Goal: Task Accomplishment & Management: Manage account settings

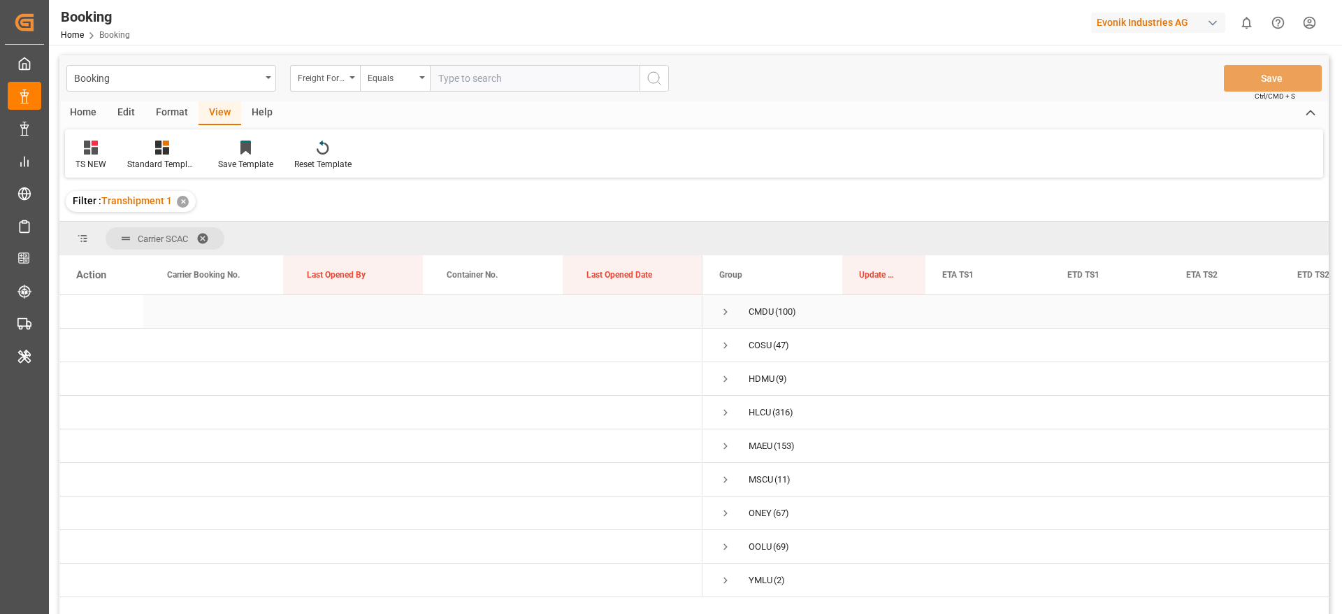
click at [728, 315] on span "Press SPACE to select this row." at bounding box center [725, 311] width 13 height 13
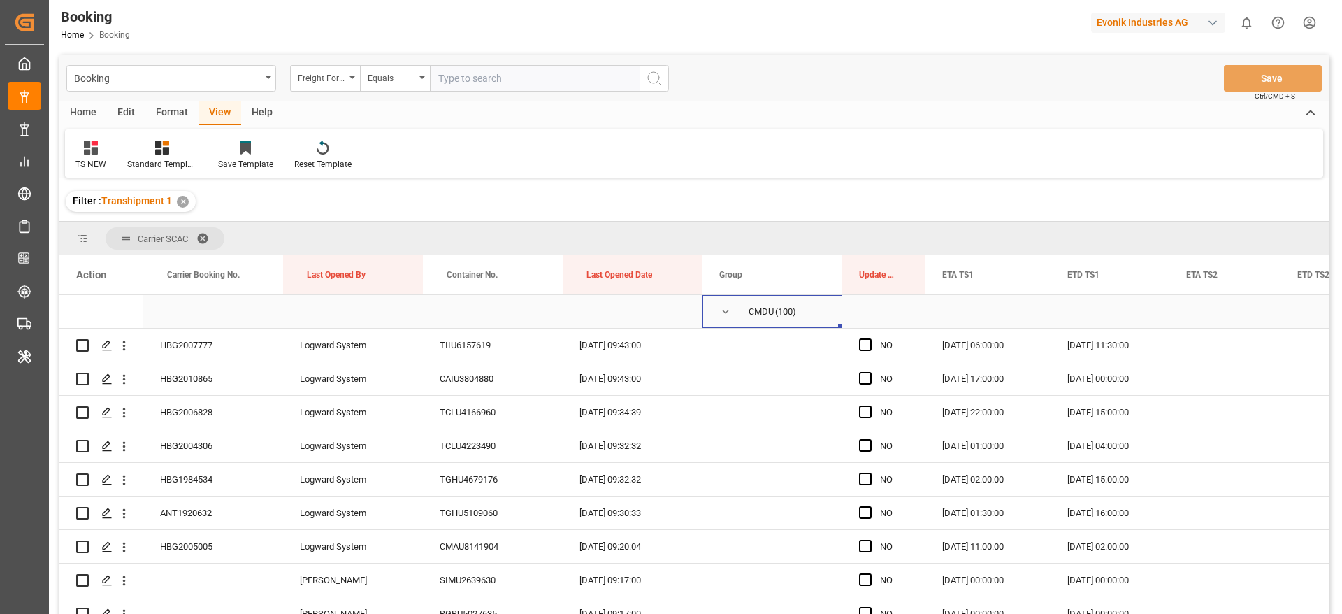
click at [723, 303] on span "Press SPACE to select this row." at bounding box center [725, 312] width 13 height 32
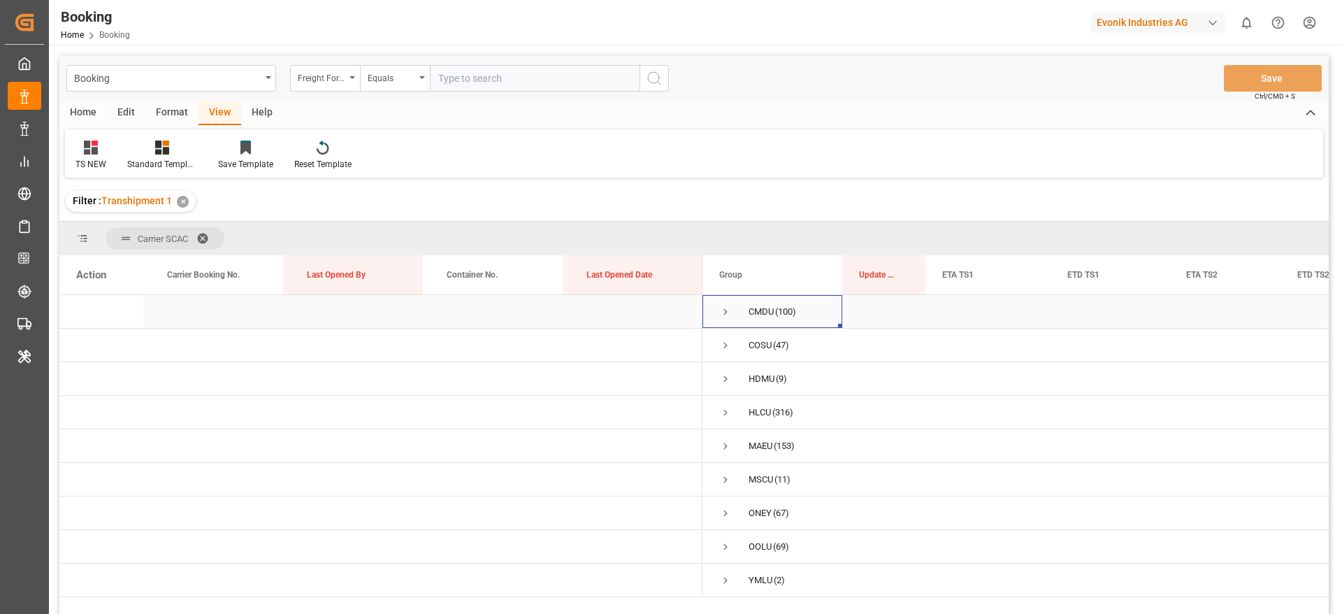
click at [723, 303] on span "Press SPACE to select this row." at bounding box center [725, 312] width 13 height 32
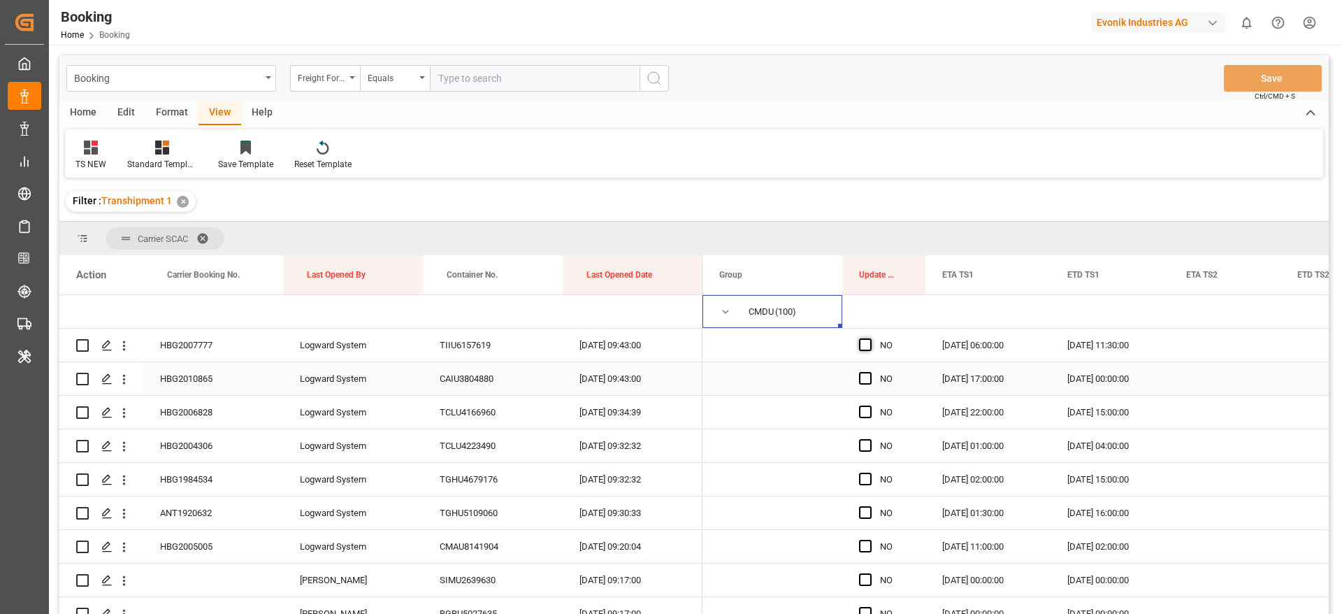
click at [871, 338] on span "Press SPACE to select this row." at bounding box center [865, 344] width 13 height 13
click at [870, 338] on input "Press SPACE to select this row." at bounding box center [870, 338] width 0 height 0
click at [866, 340] on span "Press SPACE to select this row." at bounding box center [865, 344] width 13 height 13
click at [870, 338] on input "Press SPACE to select this row." at bounding box center [870, 338] width 0 height 0
click at [724, 311] on span "Press SPACE to select this row." at bounding box center [725, 311] width 13 height 13
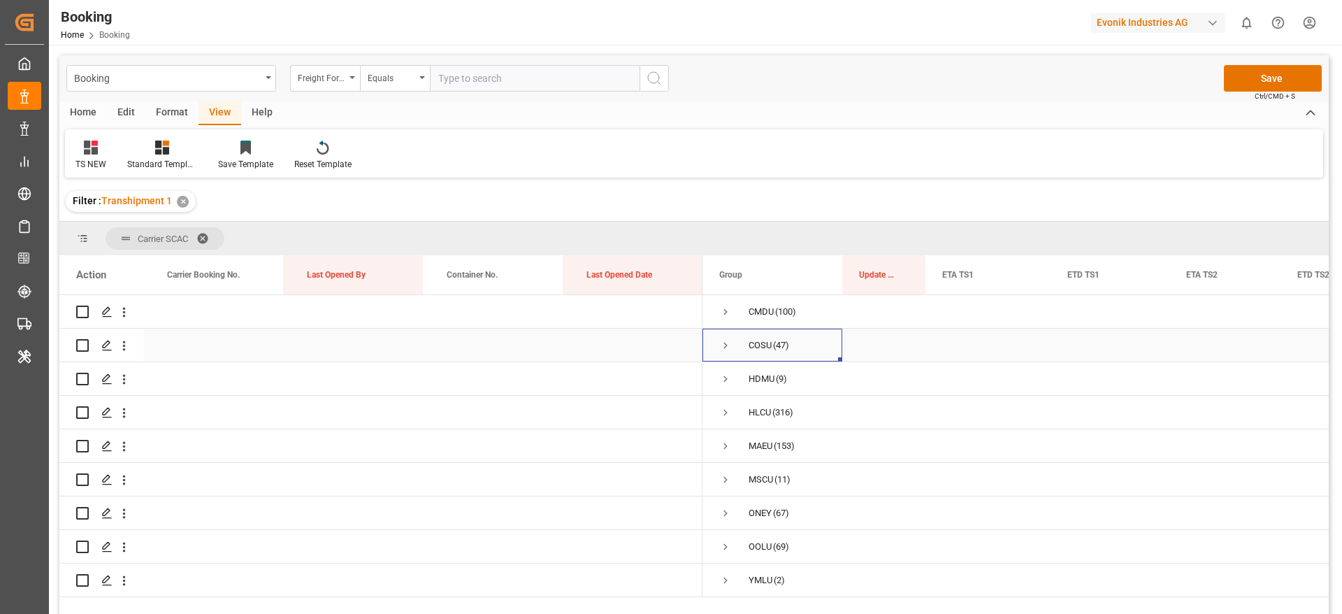
click at [731, 345] on span "Press SPACE to select this row." at bounding box center [725, 345] width 13 height 13
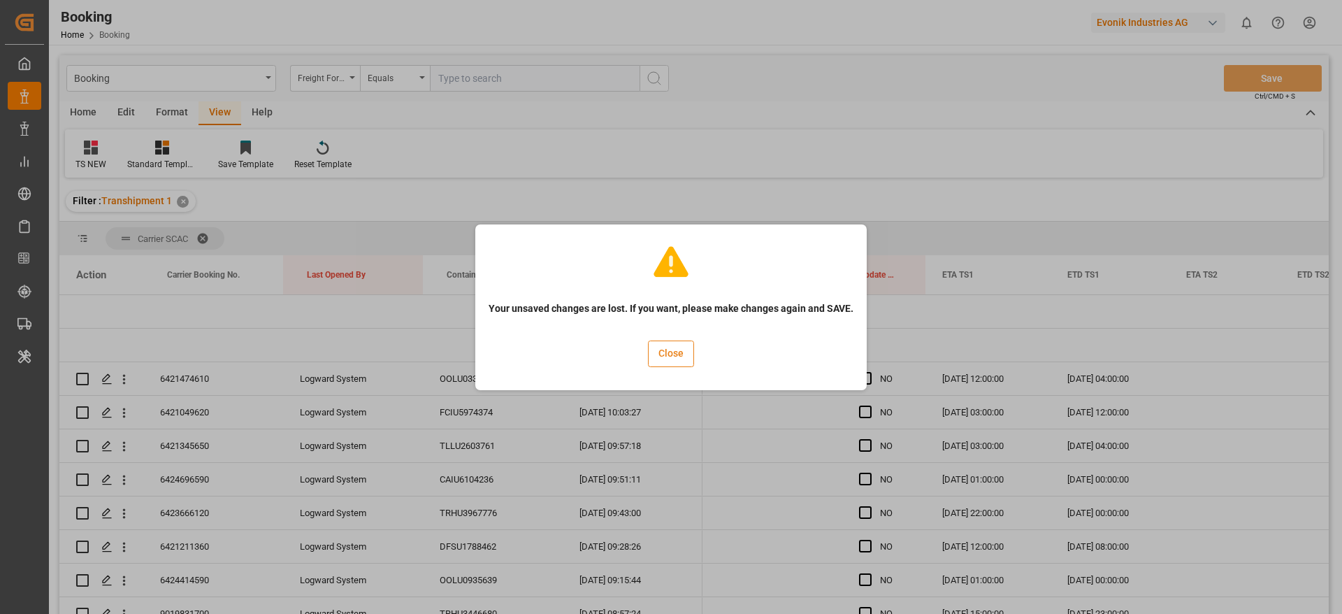
click at [689, 353] on button "Close" at bounding box center [671, 353] width 46 height 27
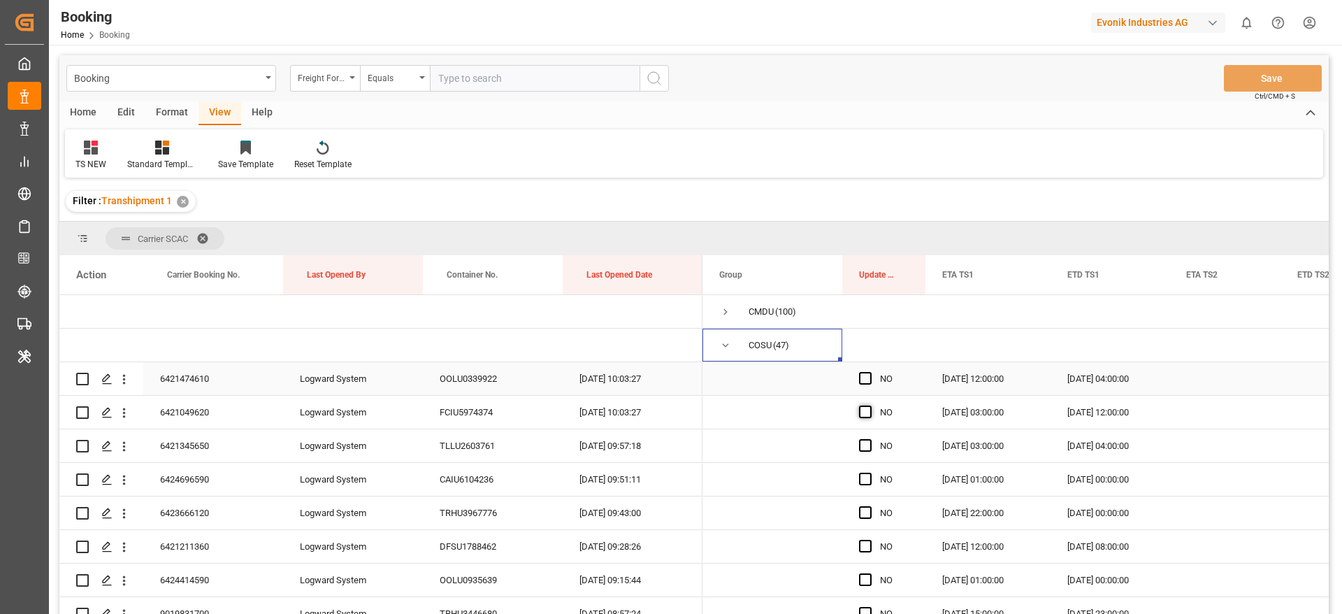
click at [861, 380] on span "Press SPACE to select this row." at bounding box center [865, 378] width 13 height 13
click at [870, 372] on input "Press SPACE to select this row." at bounding box center [870, 372] width 0 height 0
click at [866, 412] on span "Press SPACE to select this row." at bounding box center [865, 411] width 13 height 13
click at [870, 405] on input "Press SPACE to select this row." at bounding box center [870, 405] width 0 height 0
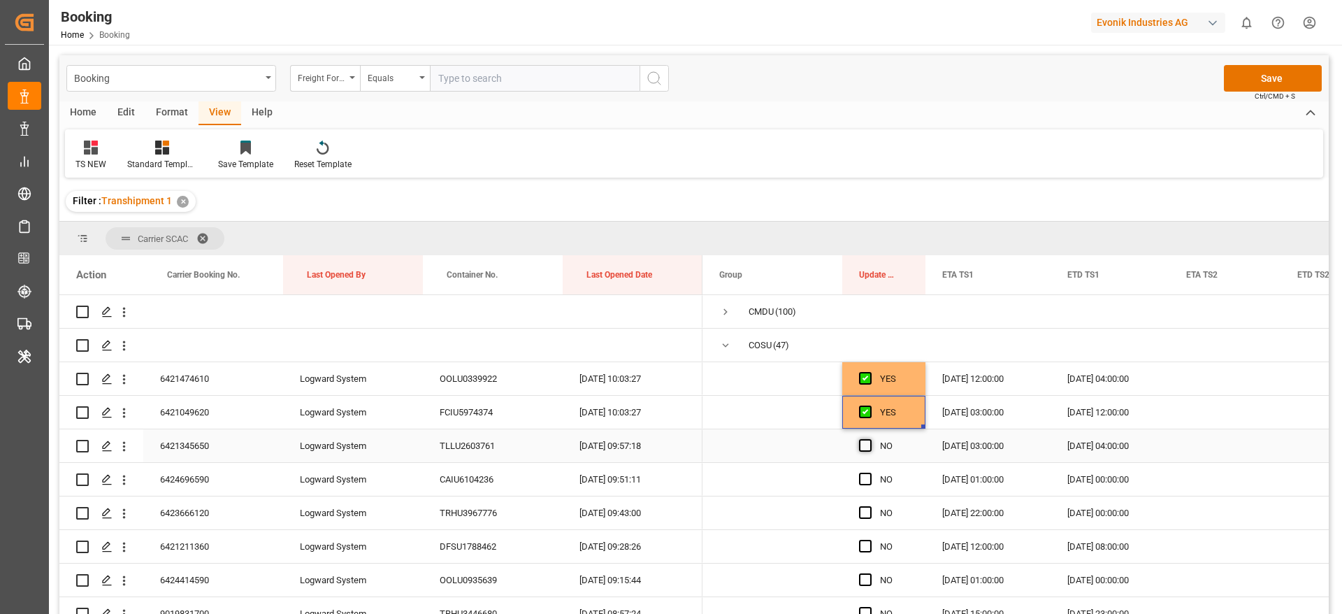
click at [865, 442] on span "Press SPACE to select this row." at bounding box center [865, 445] width 13 height 13
click at [870, 439] on input "Press SPACE to select this row." at bounding box center [870, 439] width 0 height 0
click at [865, 477] on span "Press SPACE to select this row." at bounding box center [865, 479] width 13 height 13
click at [870, 473] on input "Press SPACE to select this row." at bounding box center [870, 473] width 0 height 0
click at [860, 506] on span "Press SPACE to select this row." at bounding box center [865, 512] width 13 height 13
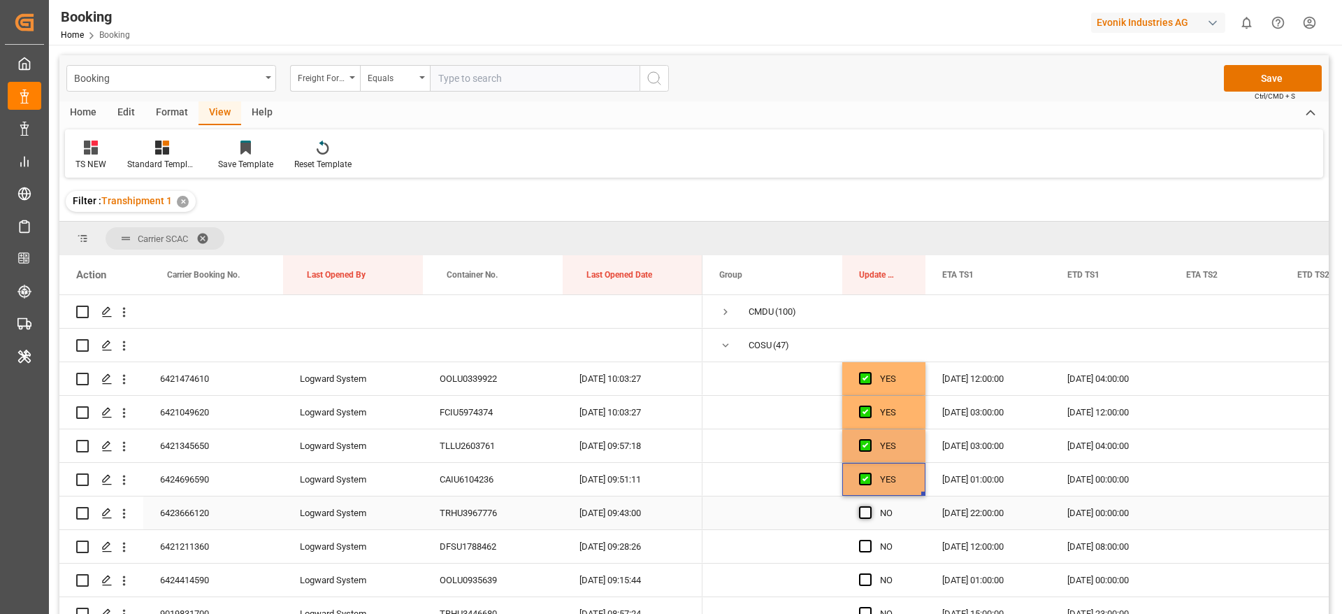
click at [870, 506] on input "Press SPACE to select this row." at bounding box center [870, 506] width 0 height 0
click at [864, 540] on span "Press SPACE to select this row." at bounding box center [865, 546] width 13 height 13
click at [870, 540] on input "Press SPACE to select this row." at bounding box center [870, 540] width 0 height 0
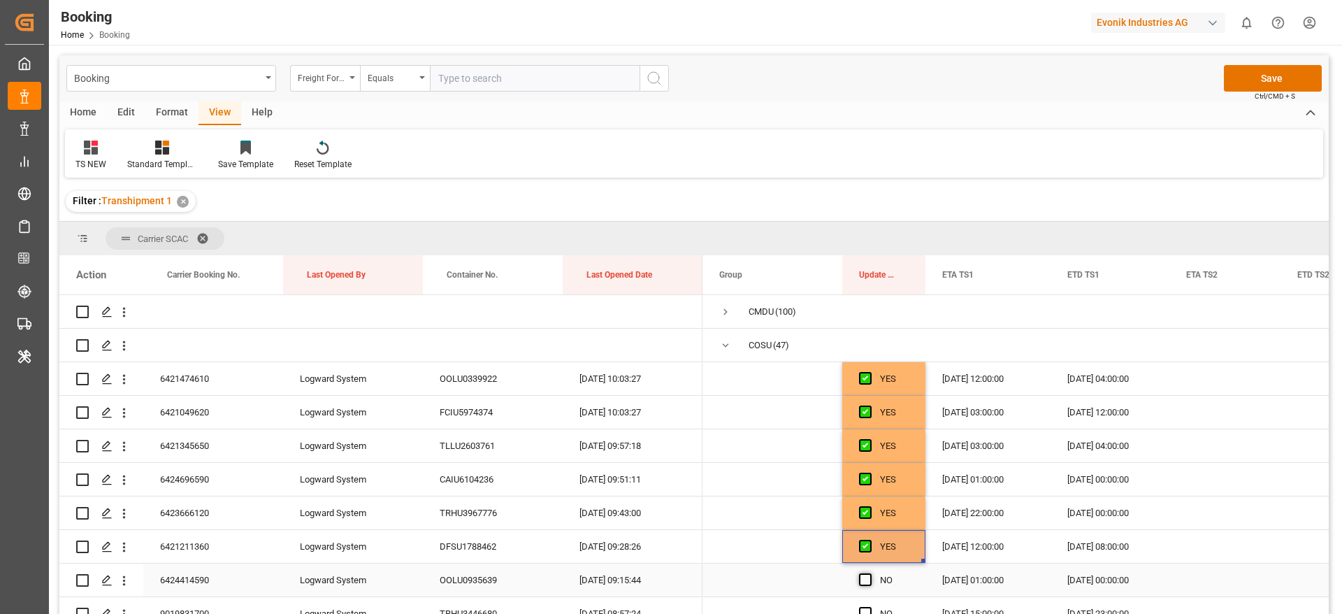
click at [867, 575] on span "Press SPACE to select this row." at bounding box center [865, 579] width 13 height 13
click at [870, 573] on input "Press SPACE to select this row." at bounding box center [870, 573] width 0 height 0
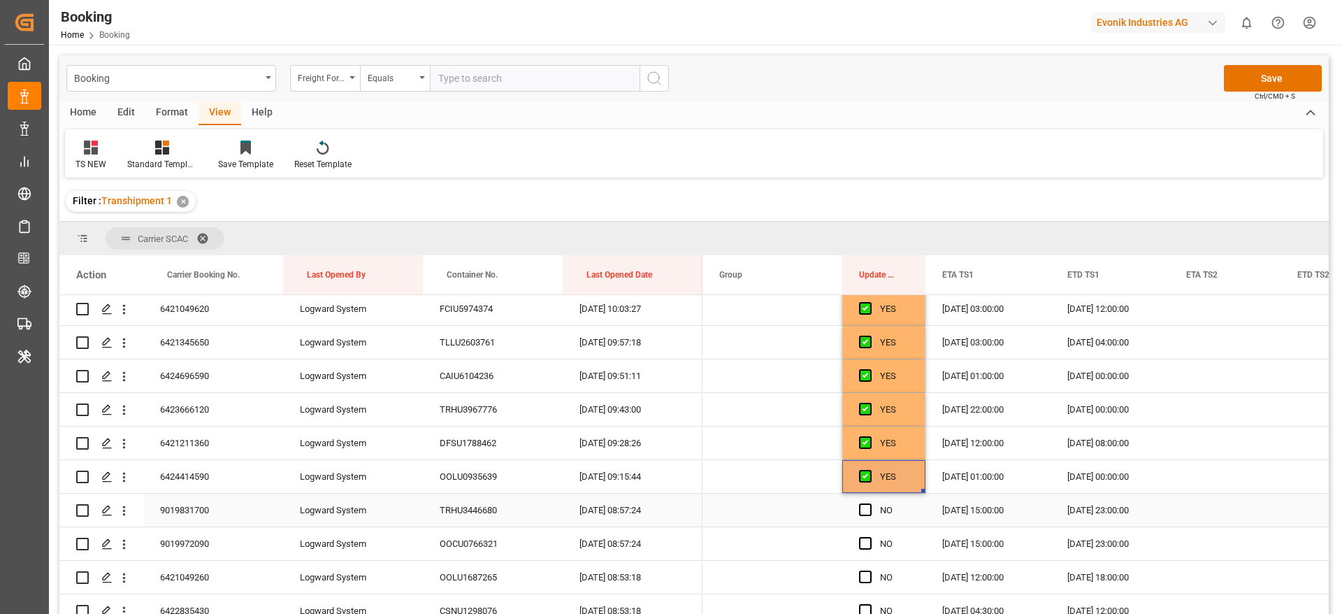
scroll to position [105, 0]
click at [863, 512] on span "Press SPACE to select this row." at bounding box center [865, 508] width 13 height 13
click at [870, 502] on input "Press SPACE to select this row." at bounding box center [870, 502] width 0 height 0
click at [864, 540] on span "Press SPACE to select this row." at bounding box center [865, 541] width 13 height 13
click at [870, 535] on input "Press SPACE to select this row." at bounding box center [870, 535] width 0 height 0
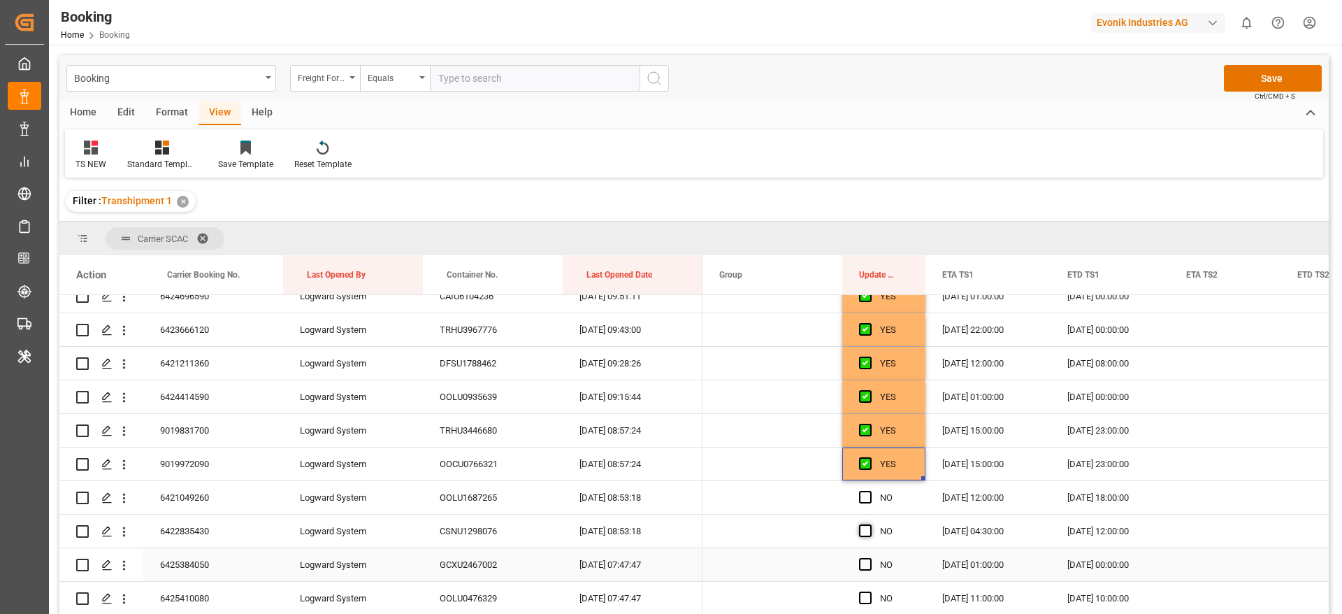
scroll to position [210, 0]
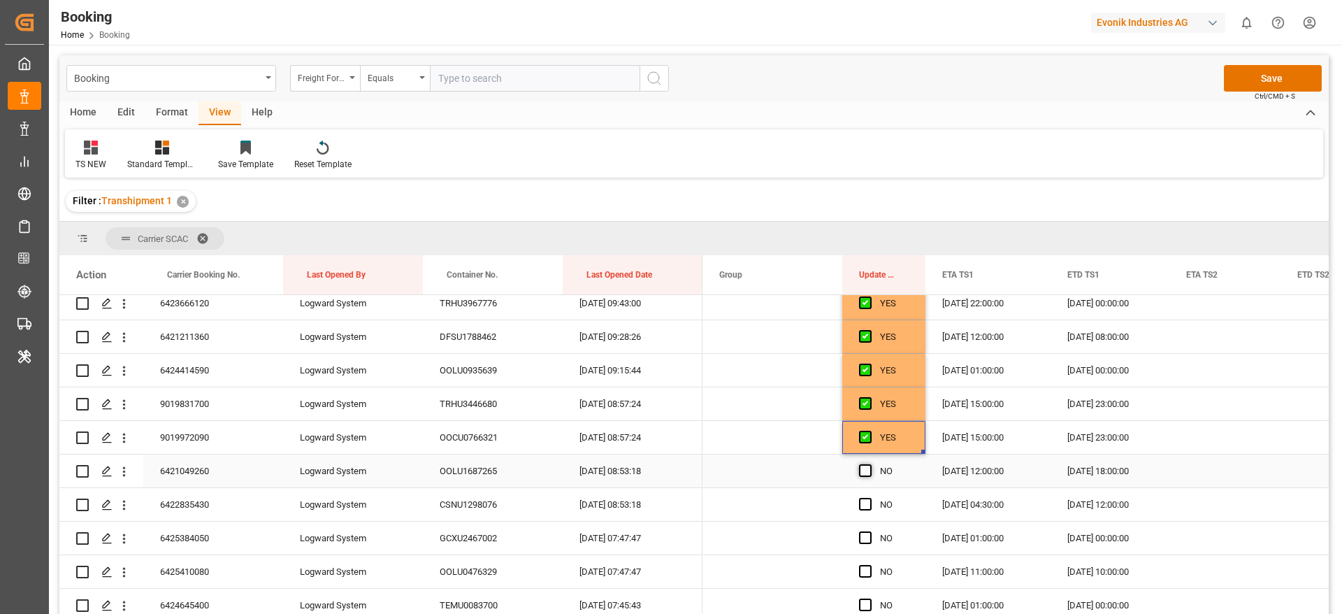
click at [868, 468] on span "Press SPACE to select this row." at bounding box center [865, 470] width 13 height 13
click at [870, 464] on input "Press SPACE to select this row." at bounding box center [870, 464] width 0 height 0
click at [865, 506] on span "Press SPACE to select this row." at bounding box center [865, 504] width 13 height 13
click at [870, 498] on input "Press SPACE to select this row." at bounding box center [870, 498] width 0 height 0
click at [865, 535] on span "Press SPACE to select this row." at bounding box center [865, 537] width 13 height 13
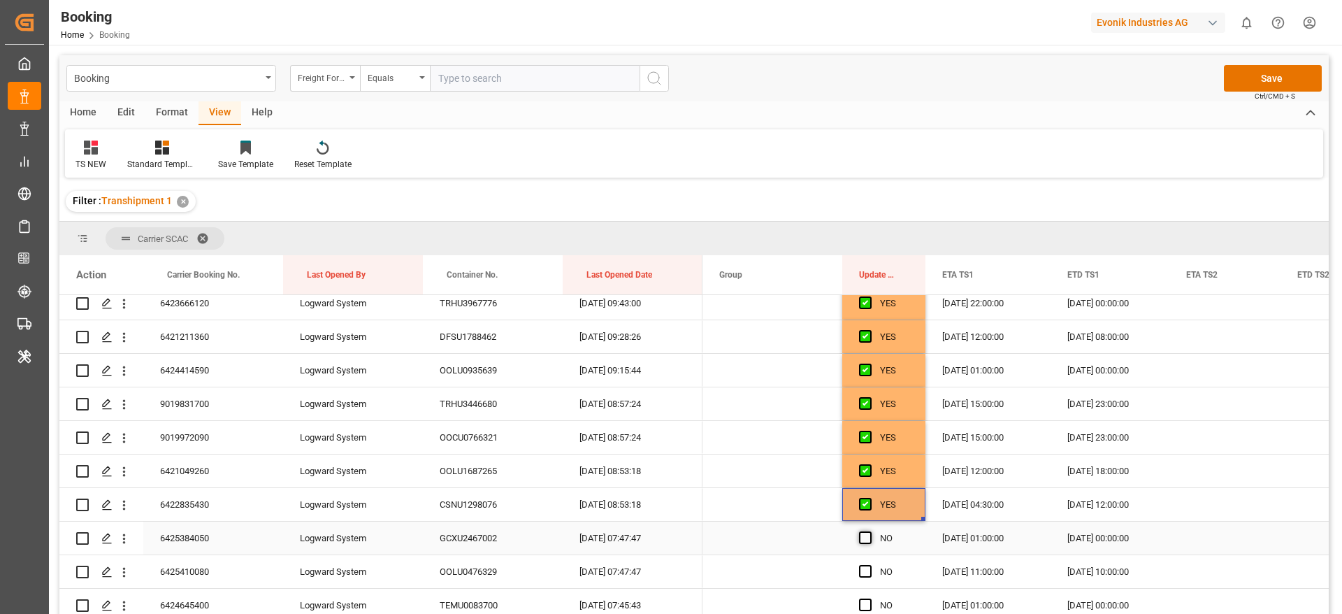
click at [870, 531] on input "Press SPACE to select this row." at bounding box center [870, 531] width 0 height 0
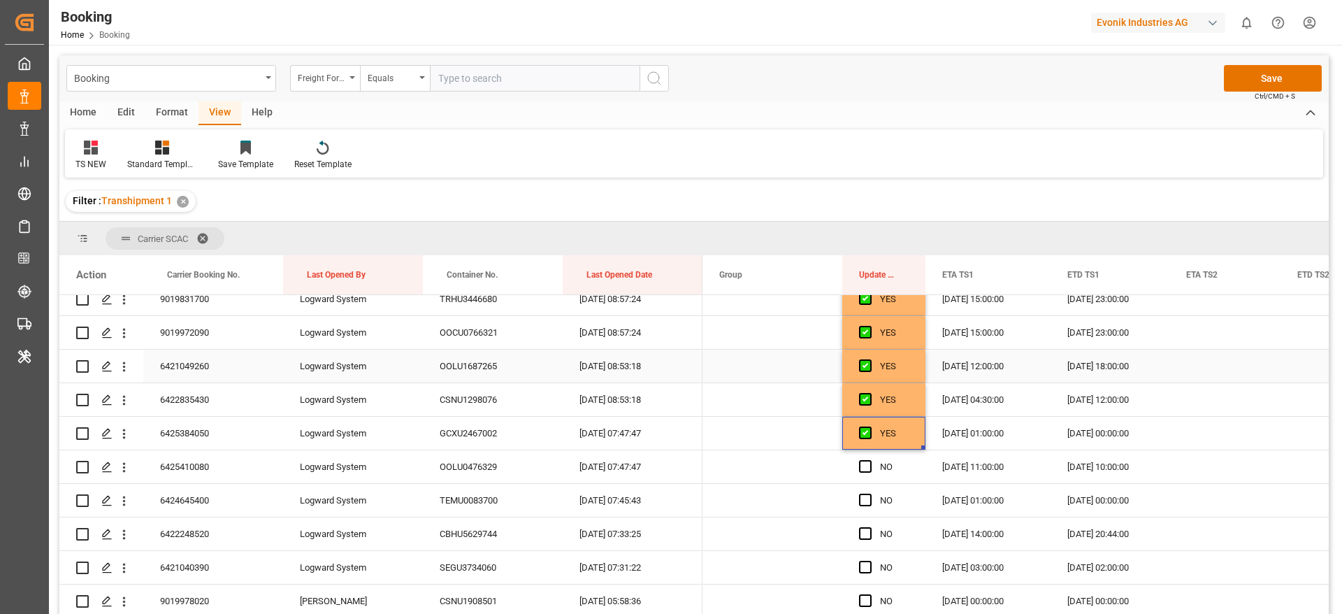
scroll to position [419, 0]
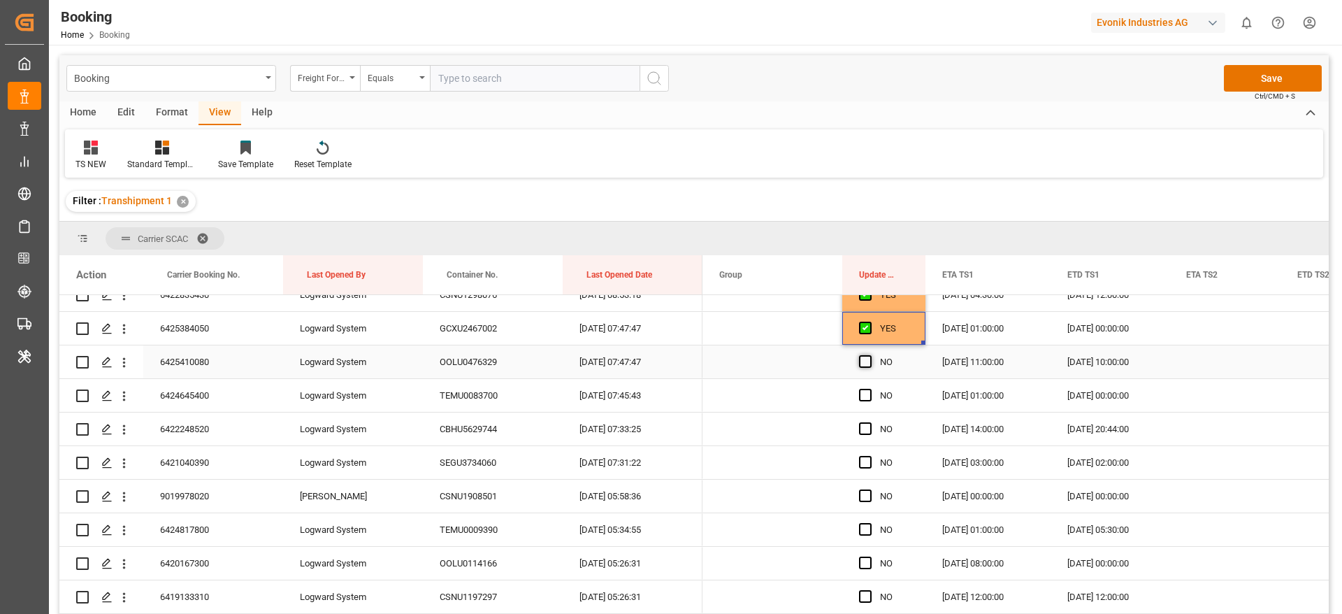
click at [859, 361] on span "Press SPACE to select this row." at bounding box center [865, 361] width 13 height 13
click at [870, 355] on input "Press SPACE to select this row." at bounding box center [870, 355] width 0 height 0
click at [866, 394] on span "Press SPACE to select this row." at bounding box center [865, 395] width 13 height 13
click at [870, 389] on input "Press SPACE to select this row." at bounding box center [870, 389] width 0 height 0
click at [865, 433] on span "Press SPACE to select this row." at bounding box center [865, 428] width 13 height 13
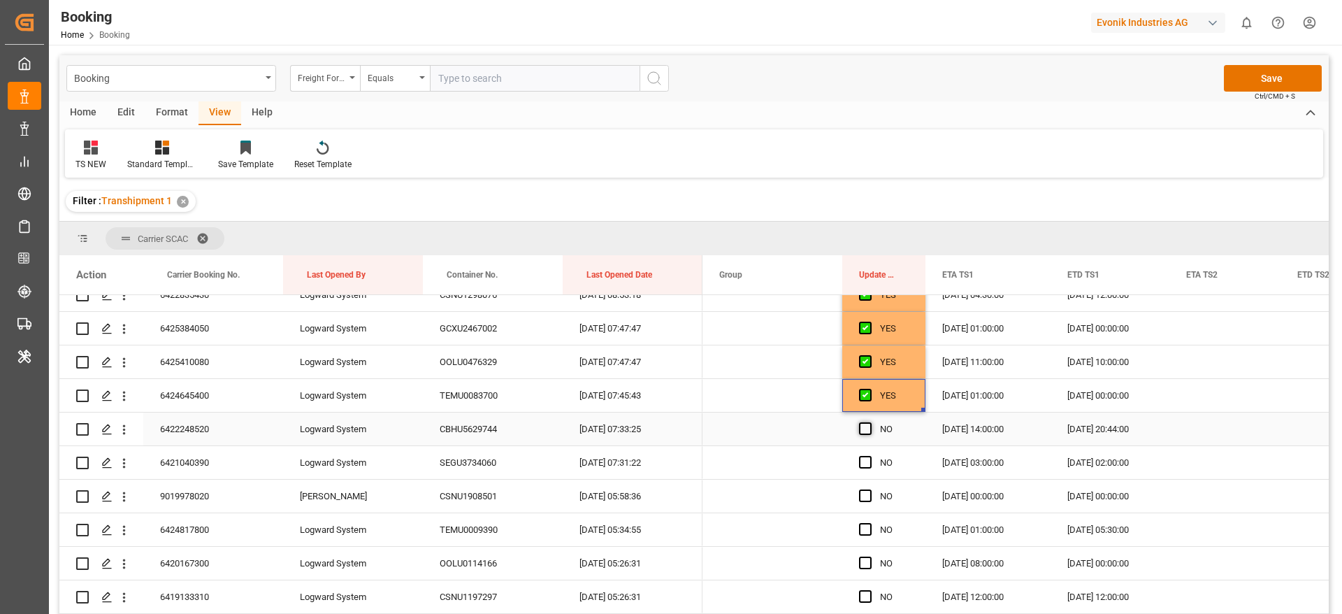
click at [870, 422] on input "Press SPACE to select this row." at bounding box center [870, 422] width 0 height 0
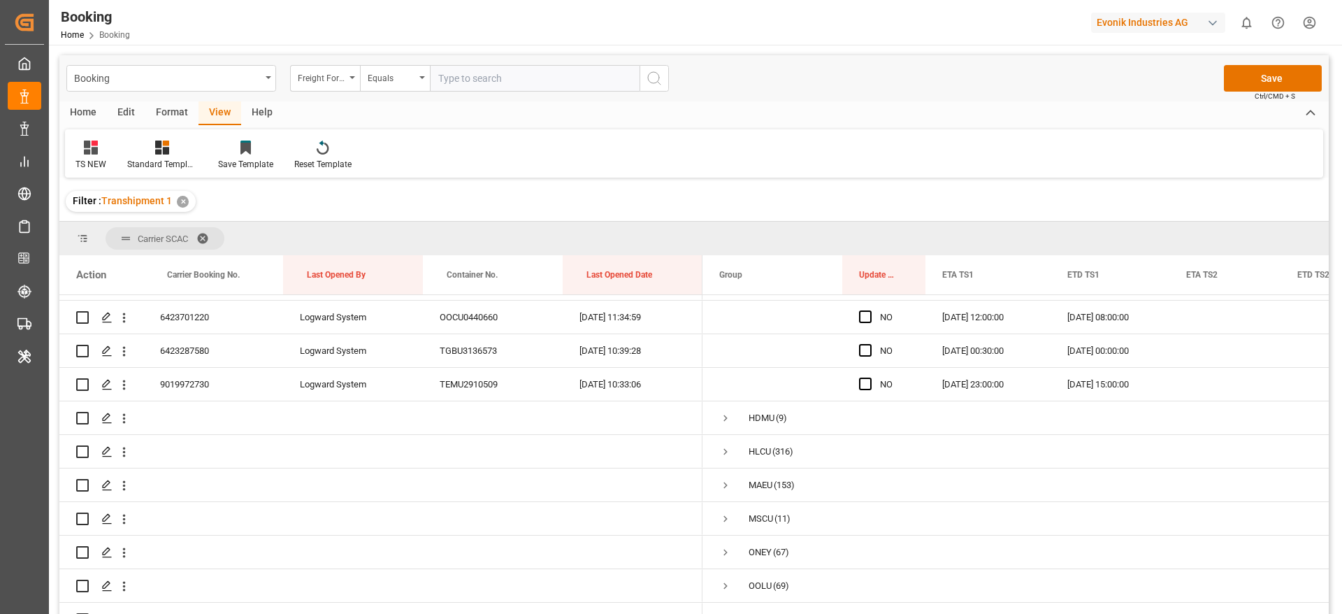
scroll to position [1561, 0]
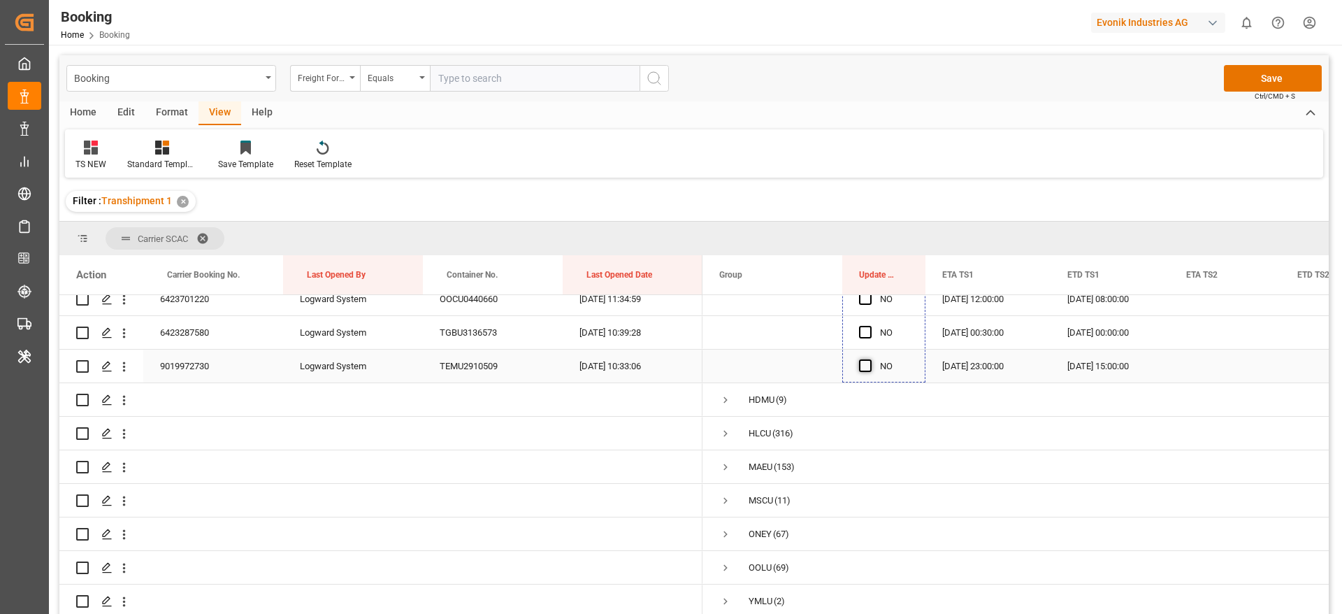
drag, startPoint x: 922, startPoint y: 440, endPoint x: 865, endPoint y: 365, distance: 94.4
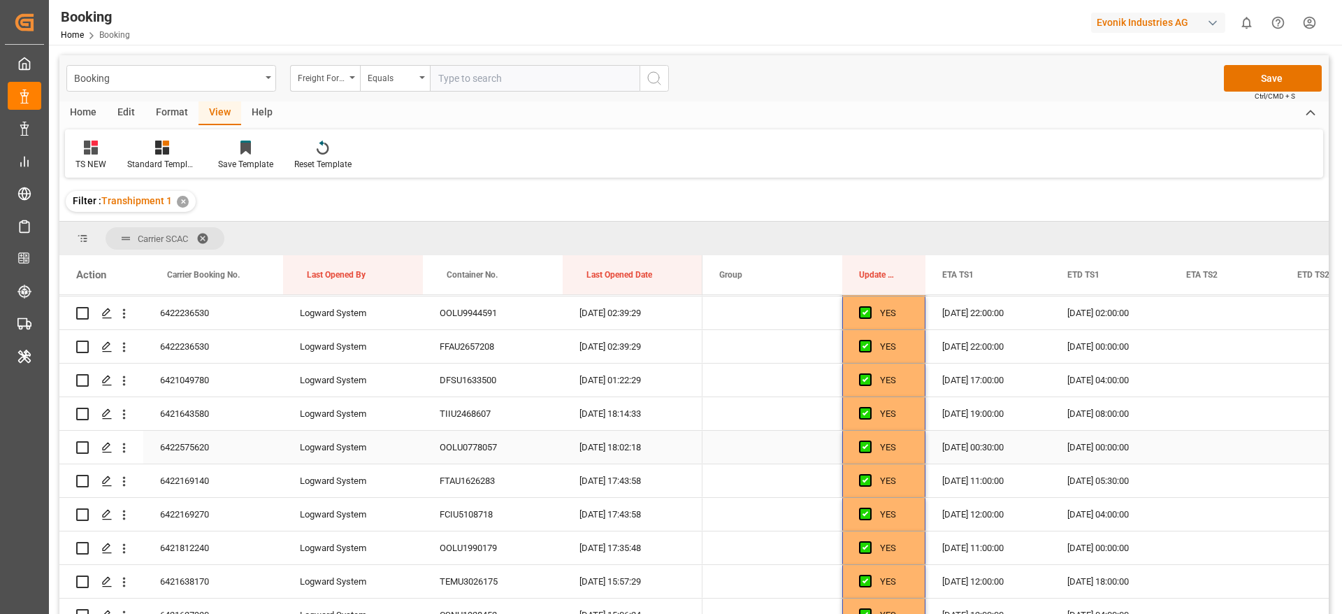
scroll to position [827, 0]
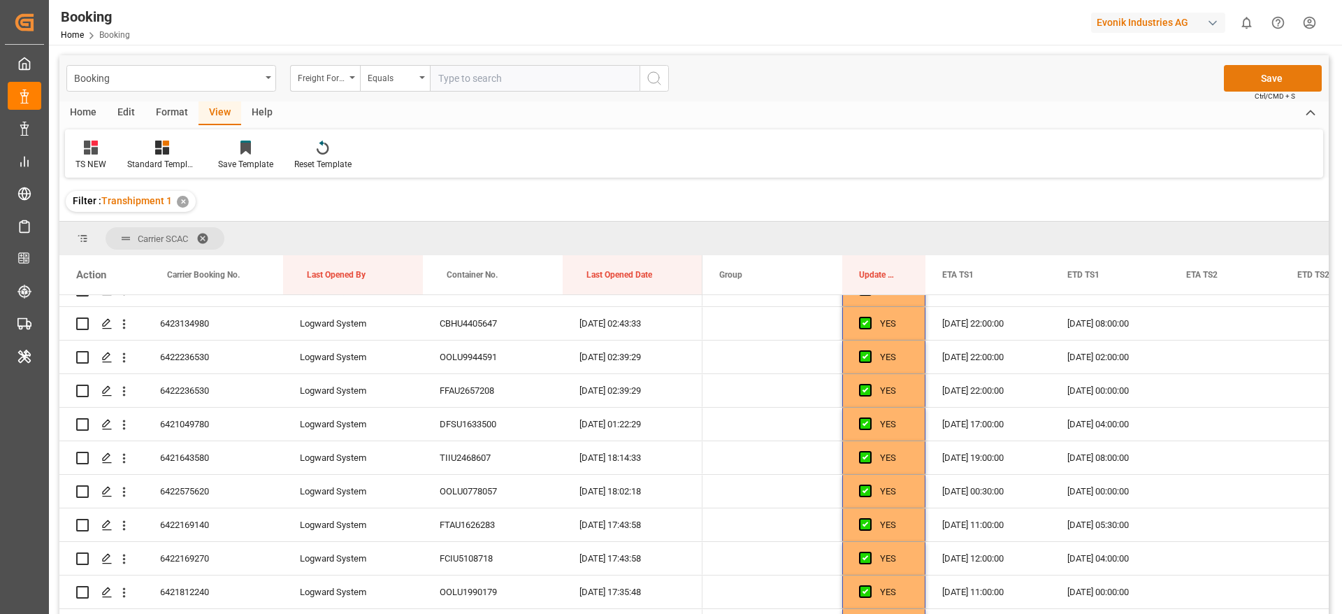
click at [1258, 79] on button "Save" at bounding box center [1273, 78] width 98 height 27
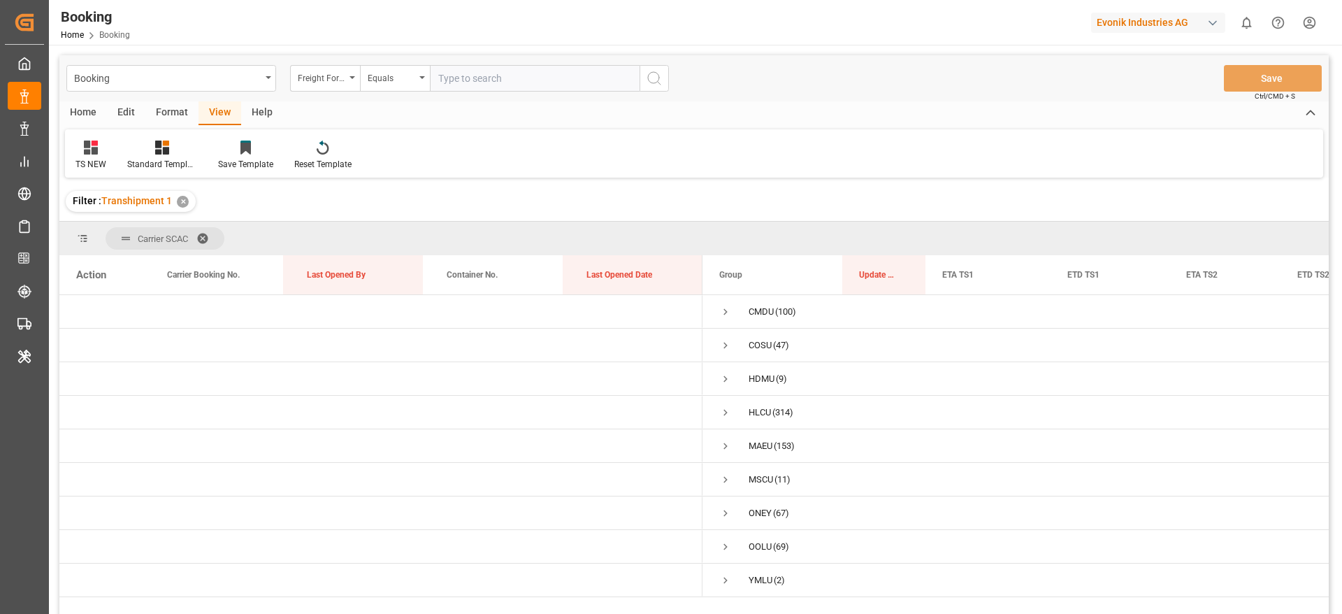
scroll to position [0, 0]
click at [1195, 106] on div "Home Edit Format View Help" at bounding box center [693, 113] width 1269 height 24
